Goal: Find specific page/section: Find specific page/section

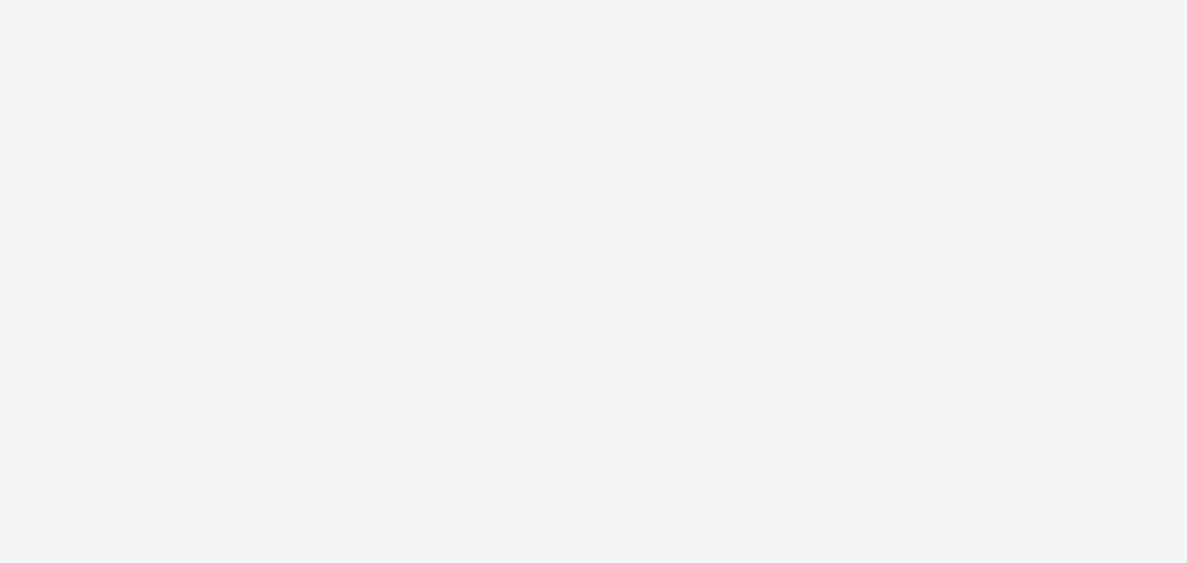
select select "d57a0b46-ef33-4938-977b-e6d07593e41f"
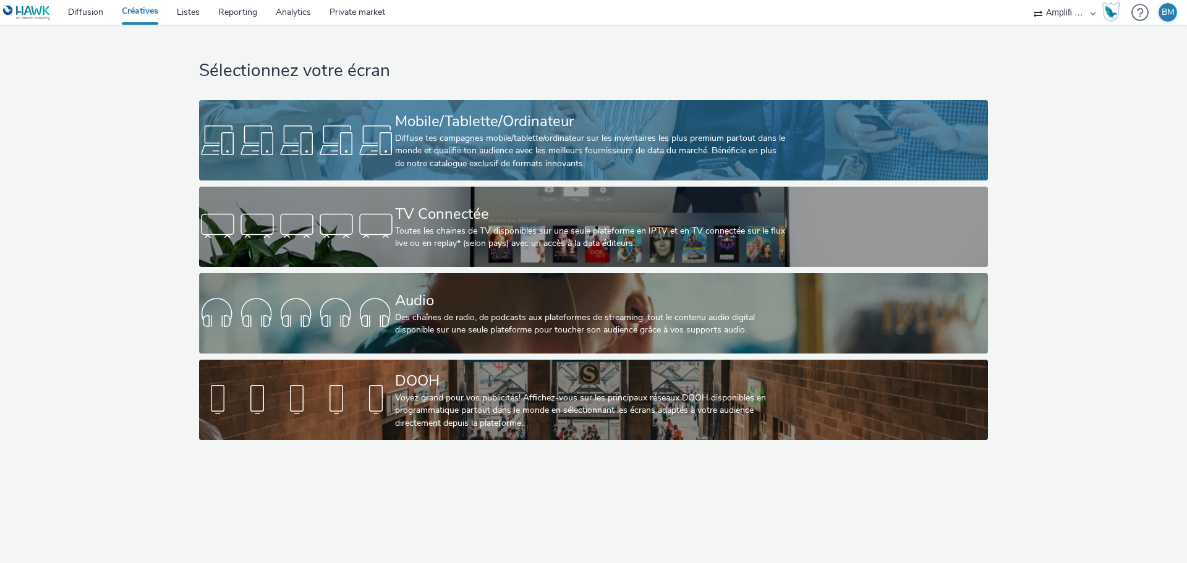
click at [536, 136] on div "Diffuse tes campagnes mobile/tablette/ordinateur sur les inventaires les plus p…" at bounding box center [591, 151] width 392 height 38
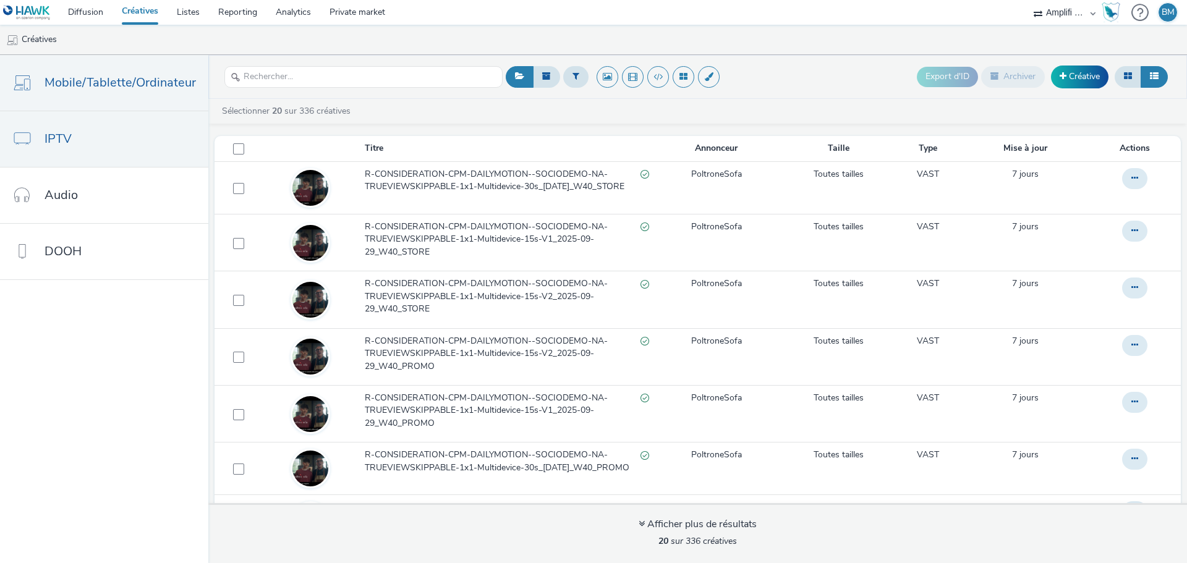
click at [80, 147] on link "IPTV" at bounding box center [104, 139] width 208 height 56
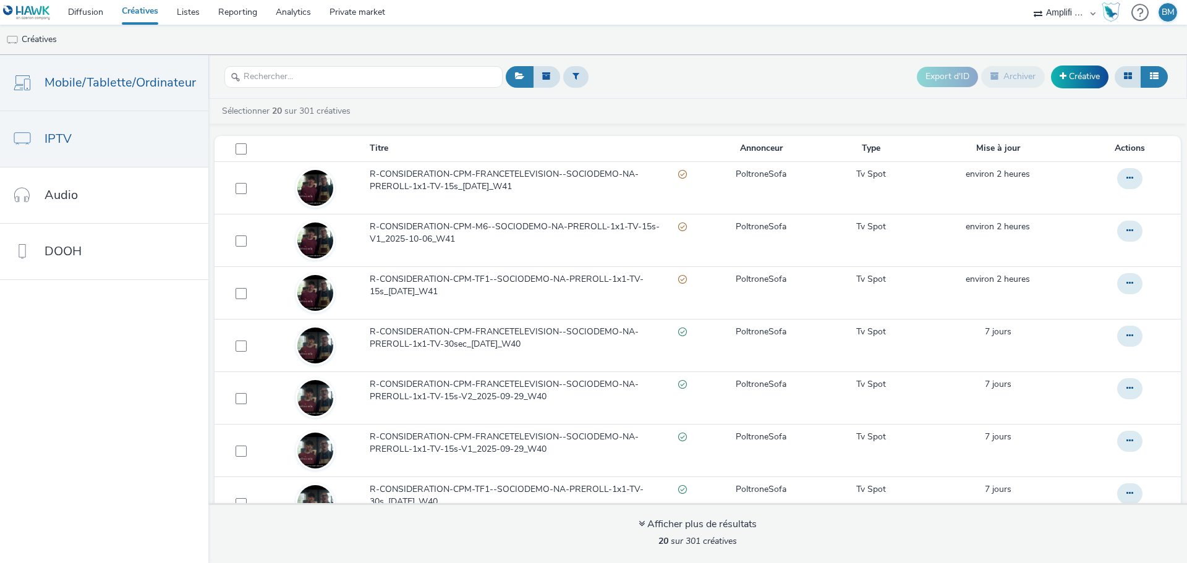
click at [96, 92] on link "Mobile/Tablette/Ordinateur" at bounding box center [104, 83] width 208 height 56
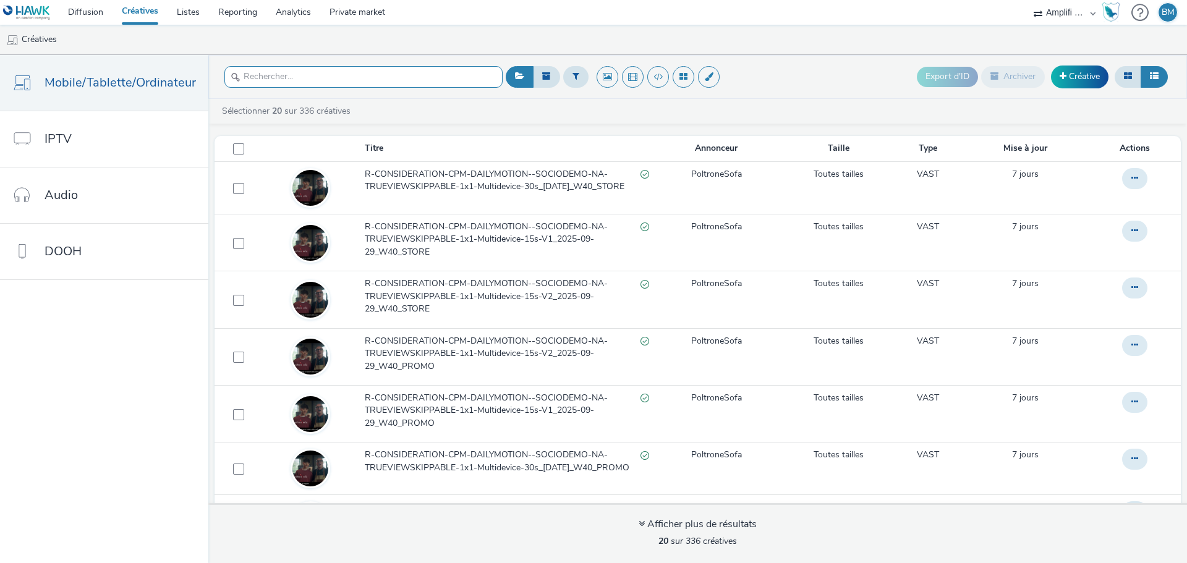
click at [312, 77] on input "text" at bounding box center [363, 77] width 278 height 22
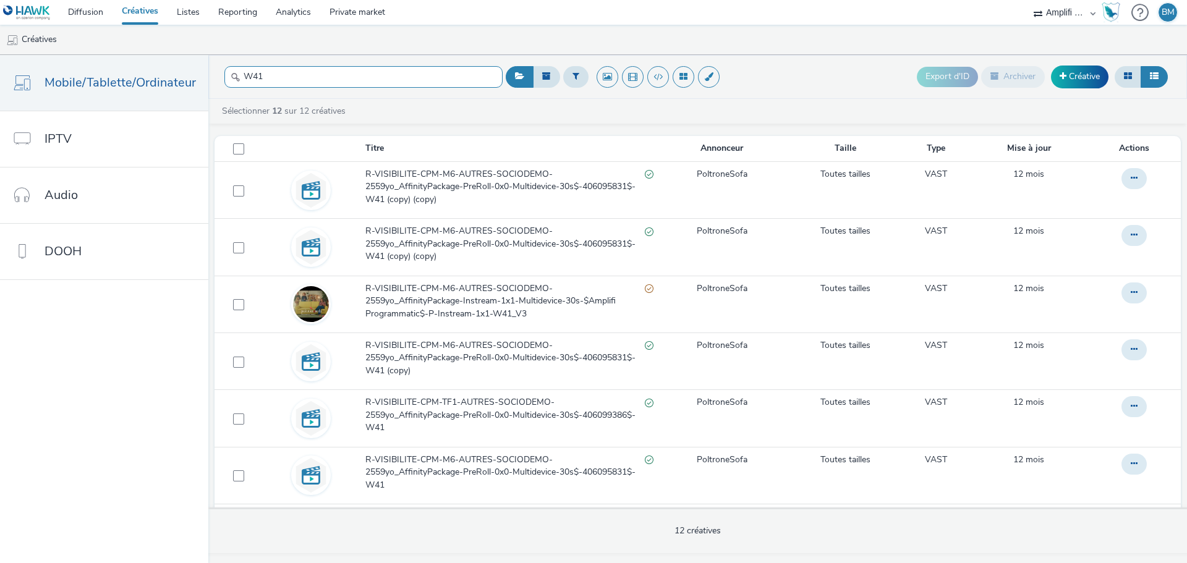
type input "W41"
click at [90, 13] on link "Diffusion" at bounding box center [86, 12] width 54 height 25
